Goal: Task Accomplishment & Management: Manage account settings

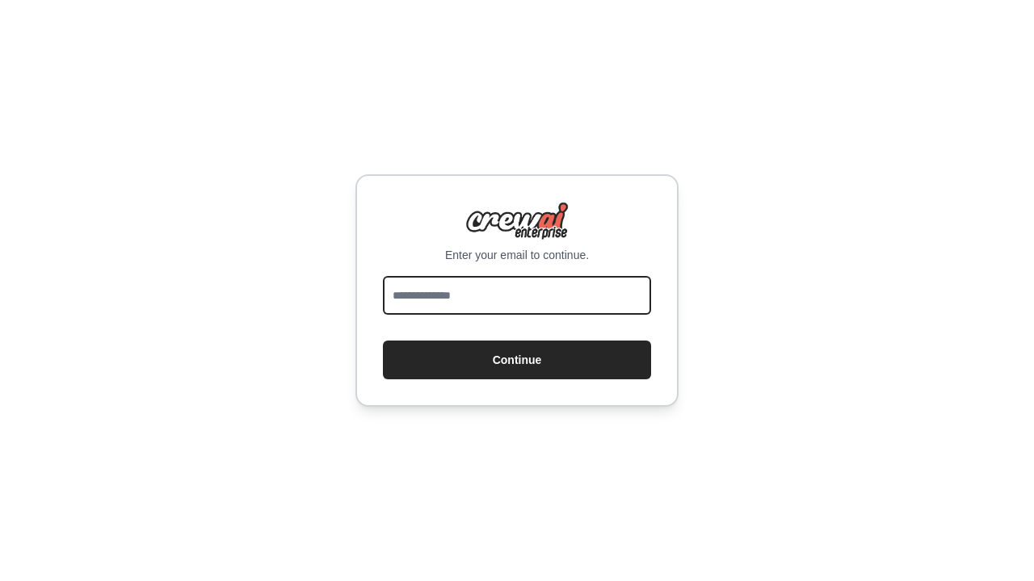
click at [493, 291] on input "email" at bounding box center [517, 295] width 268 height 39
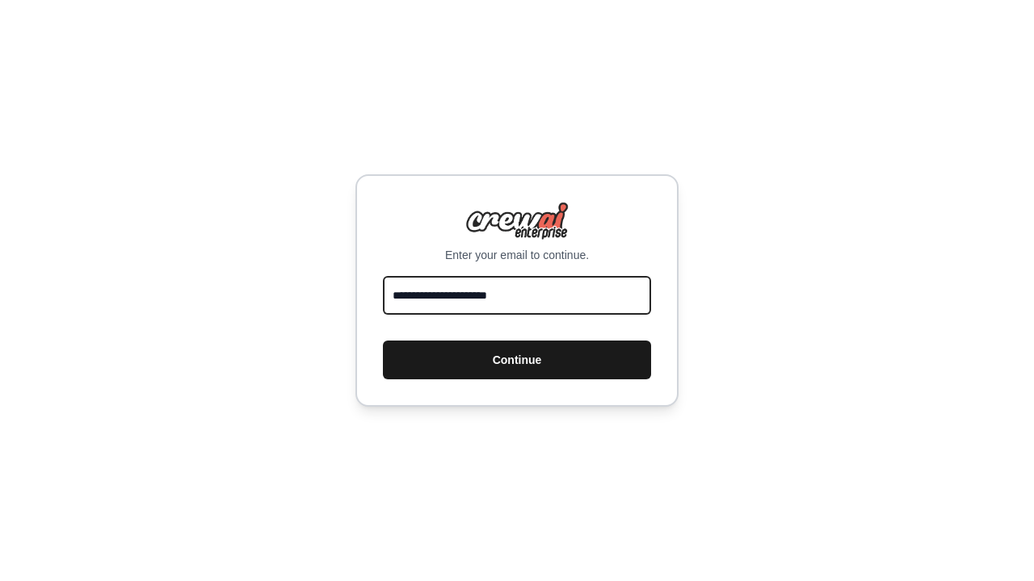
type input "**********"
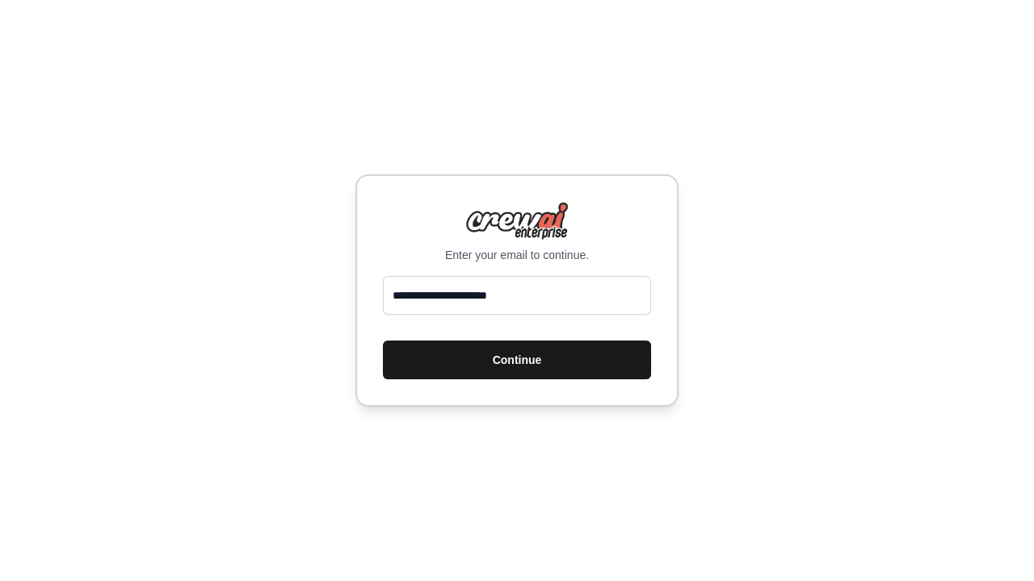
click at [500, 374] on button "Continue" at bounding box center [517, 360] width 268 height 39
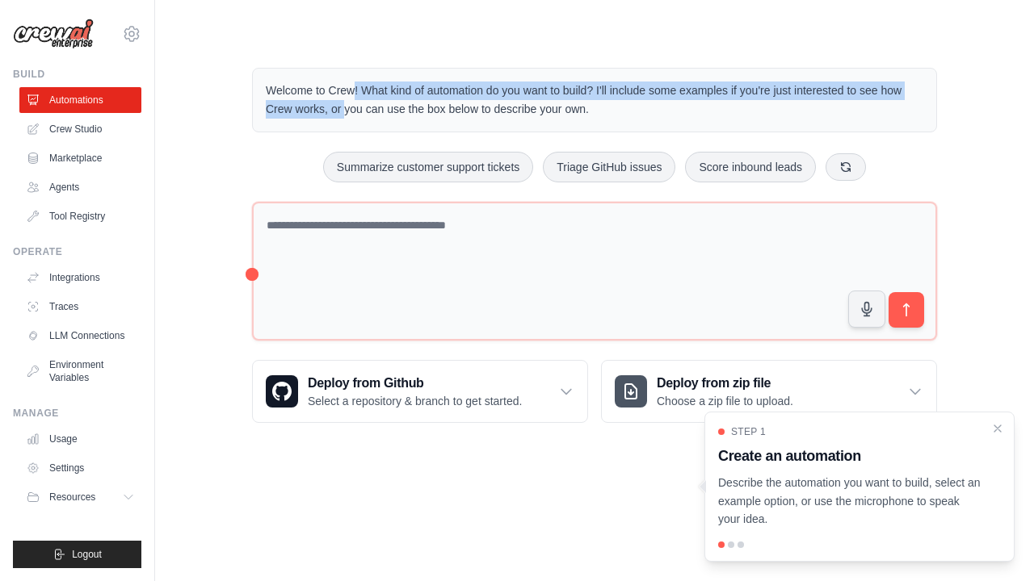
drag, startPoint x: 234, startPoint y: 2, endPoint x: 254, endPoint y: 141, distance: 140.3
click at [254, 141] on main "Welcome to Crew! What kind of automation do you want to build? I'll include som…" at bounding box center [594, 232] width 879 height 465
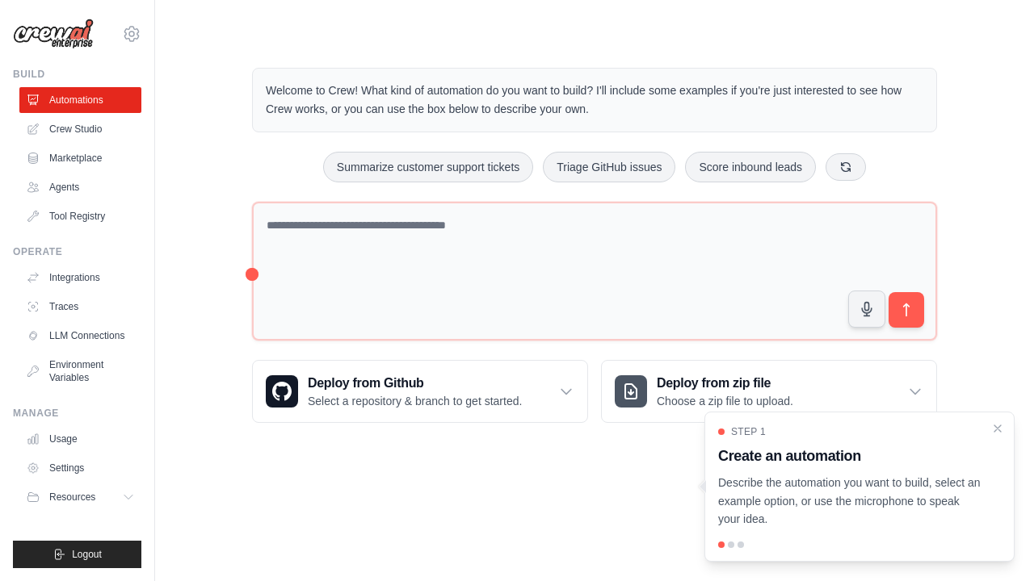
click at [199, 80] on div "Welcome to Crew! What kind of automation do you want to build? I'll include som…" at bounding box center [594, 245] width 827 height 407
click at [75, 130] on link "Crew Studio" at bounding box center [82, 129] width 122 height 26
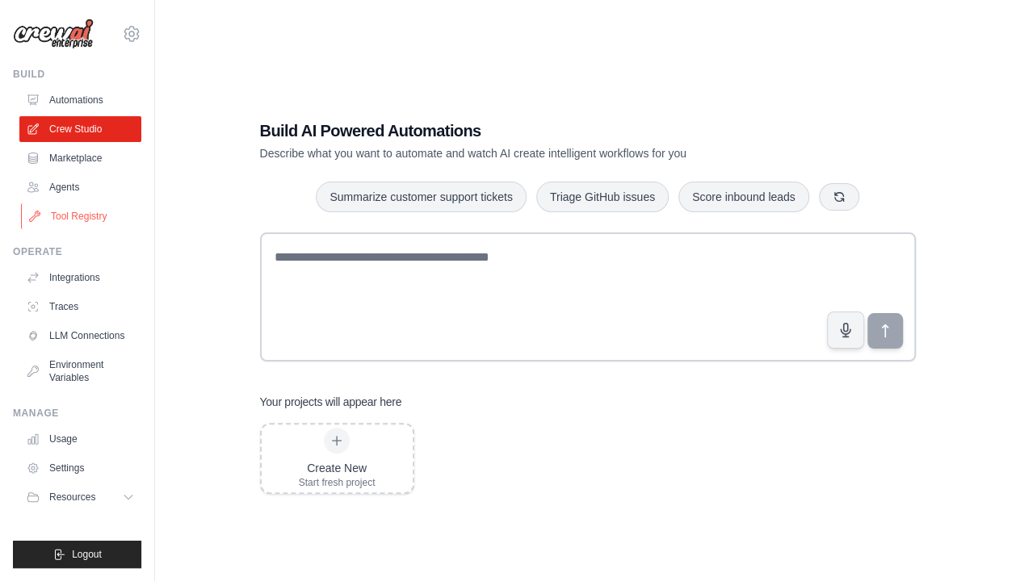
click at [65, 224] on link "Tool Registry" at bounding box center [82, 216] width 122 height 26
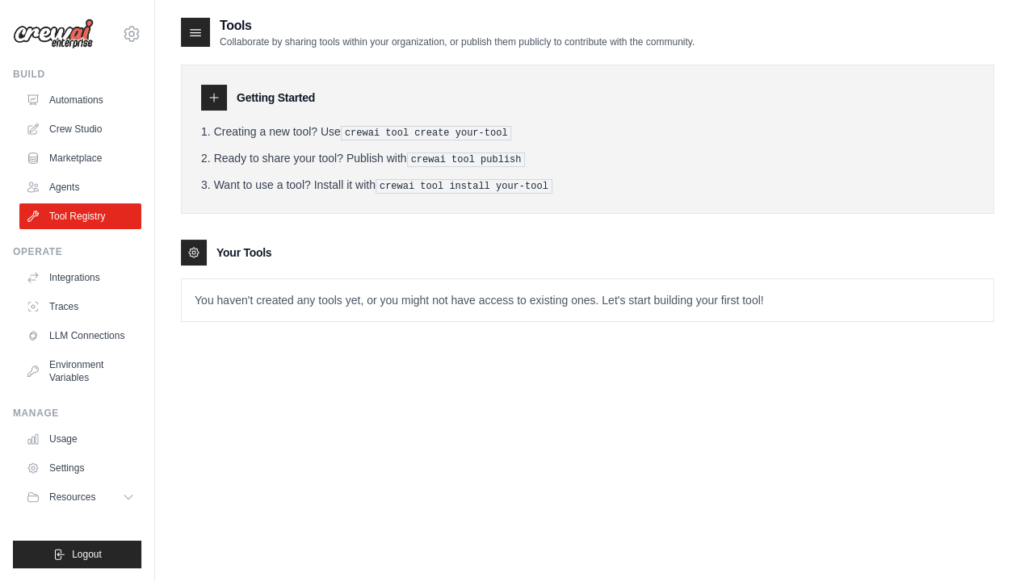
click at [231, 247] on h3 "Your Tools" at bounding box center [243, 253] width 55 height 16
click at [430, 161] on pre "crewai tool publish" at bounding box center [466, 160] width 119 height 15
click at [445, 195] on div "Getting Started Creating a new tool? Use crewai tool create your-tool Ready to …" at bounding box center [587, 139] width 813 height 149
click at [413, 301] on p "You haven't created any tools yet, or you might not have access to existing one…" at bounding box center [588, 300] width 812 height 42
click at [199, 38] on icon at bounding box center [195, 32] width 16 height 16
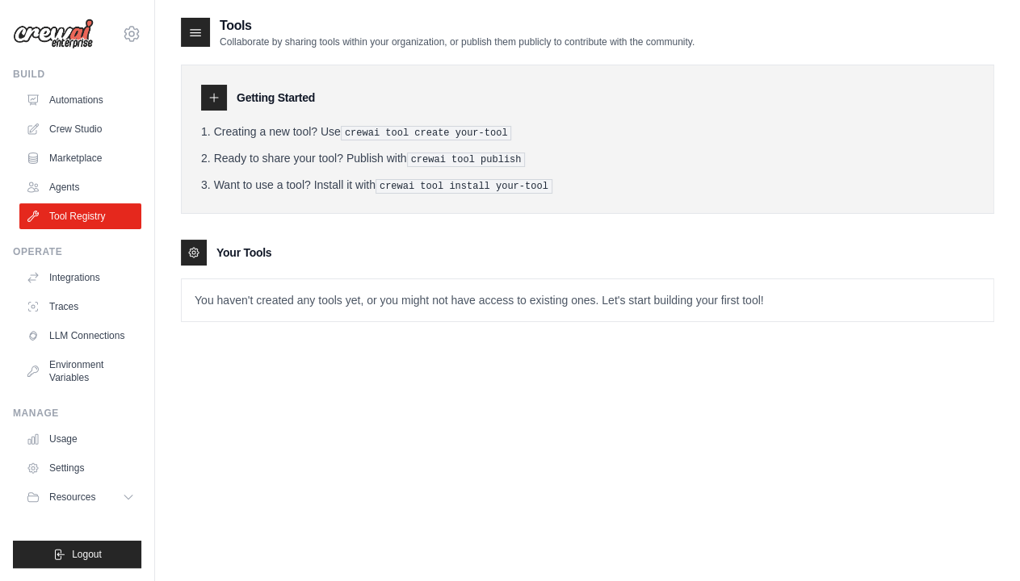
click at [197, 33] on icon at bounding box center [195, 32] width 16 height 16
click at [89, 548] on span "Logout" at bounding box center [87, 554] width 30 height 13
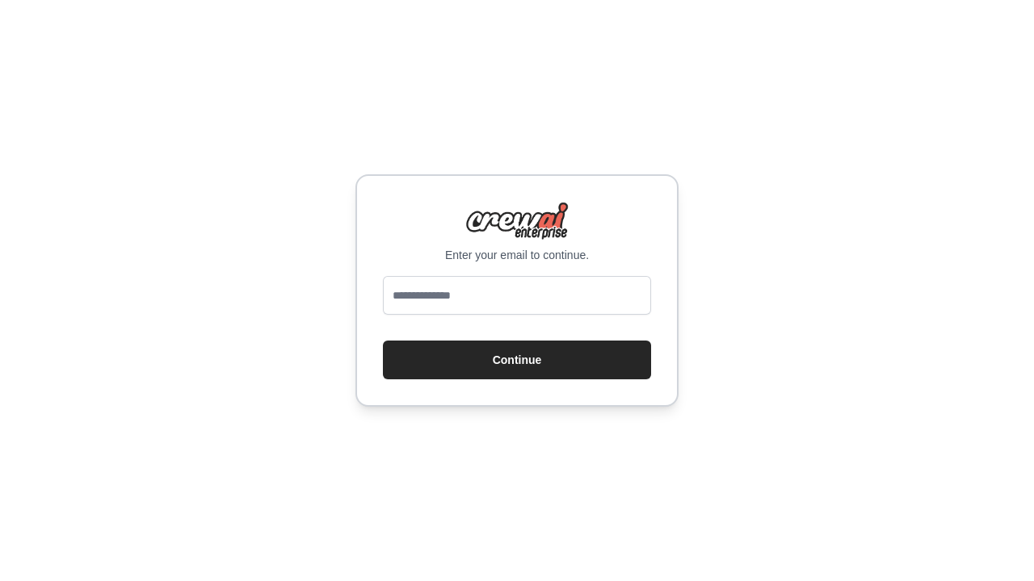
drag, startPoint x: 388, startPoint y: 80, endPoint x: 371, endPoint y: 211, distance: 131.8
click at [371, 211] on div "Enter your email to continue. Continue" at bounding box center [517, 290] width 1034 height 581
